Goal: Find specific page/section

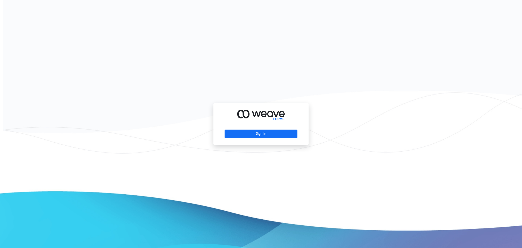
click at [275, 129] on div "Sign In" at bounding box center [260, 124] width 95 height 42
click at [271, 139] on div "Sign In" at bounding box center [260, 124] width 95 height 42
click at [271, 137] on button "Sign In" at bounding box center [261, 133] width 73 height 9
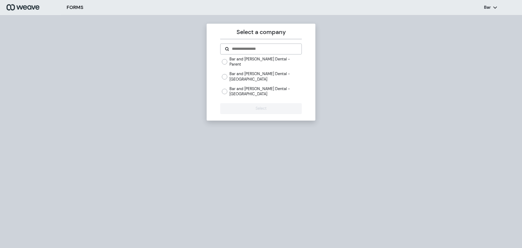
click at [268, 87] on label "Bar and [PERSON_NAME] Dental - [GEOGRAPHIC_DATA]" at bounding box center [265, 91] width 72 height 10
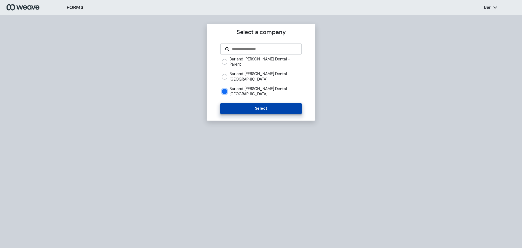
click at [246, 103] on button "Select" at bounding box center [260, 108] width 81 height 11
